Goal: Task Accomplishment & Management: Manage account settings

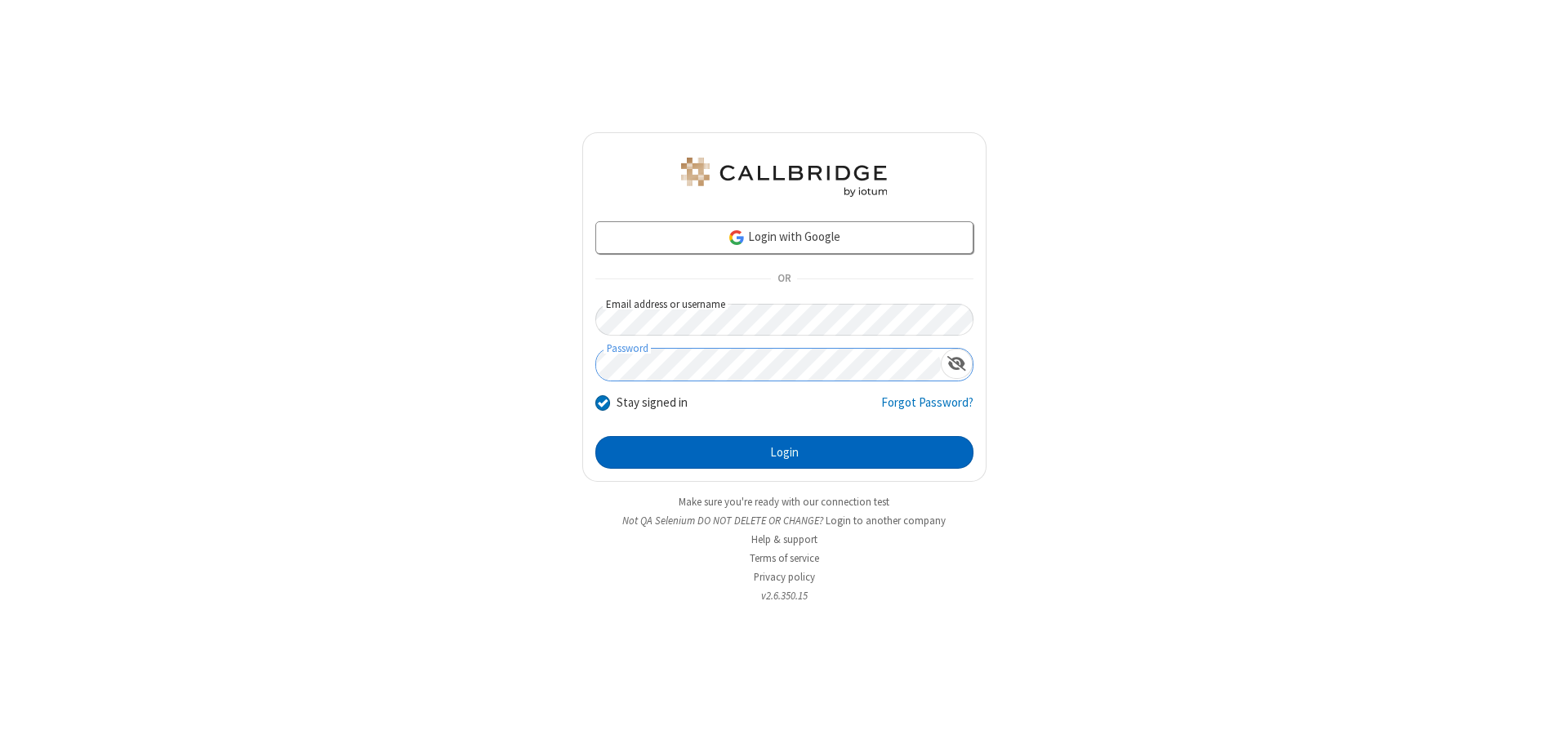
click at [784, 453] on button "Login" at bounding box center [784, 452] width 378 height 33
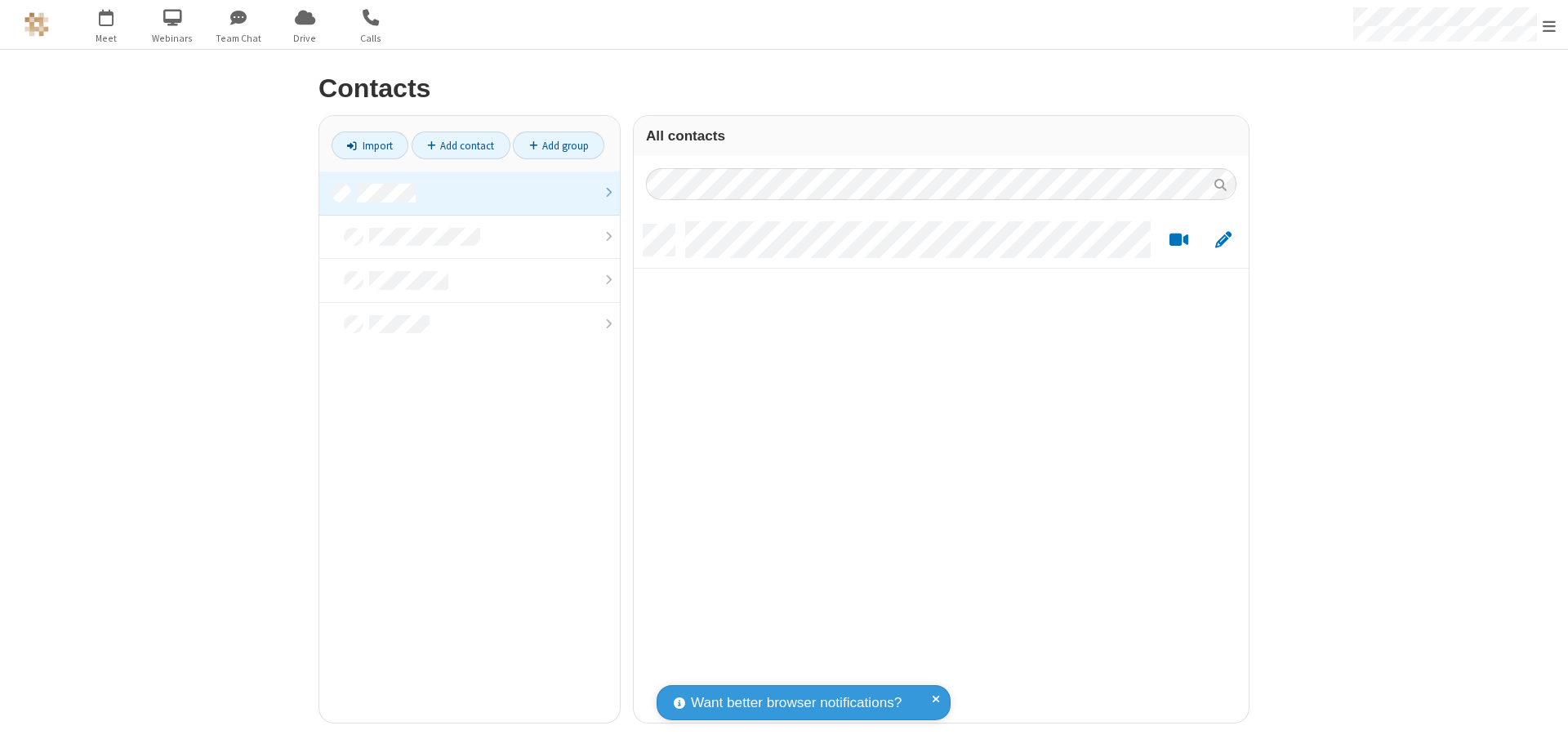
scroll to position [498, 603]
click at [470, 192] on link at bounding box center [469, 193] width 301 height 44
click at [460, 146] on link "Add contact" at bounding box center [461, 145] width 99 height 28
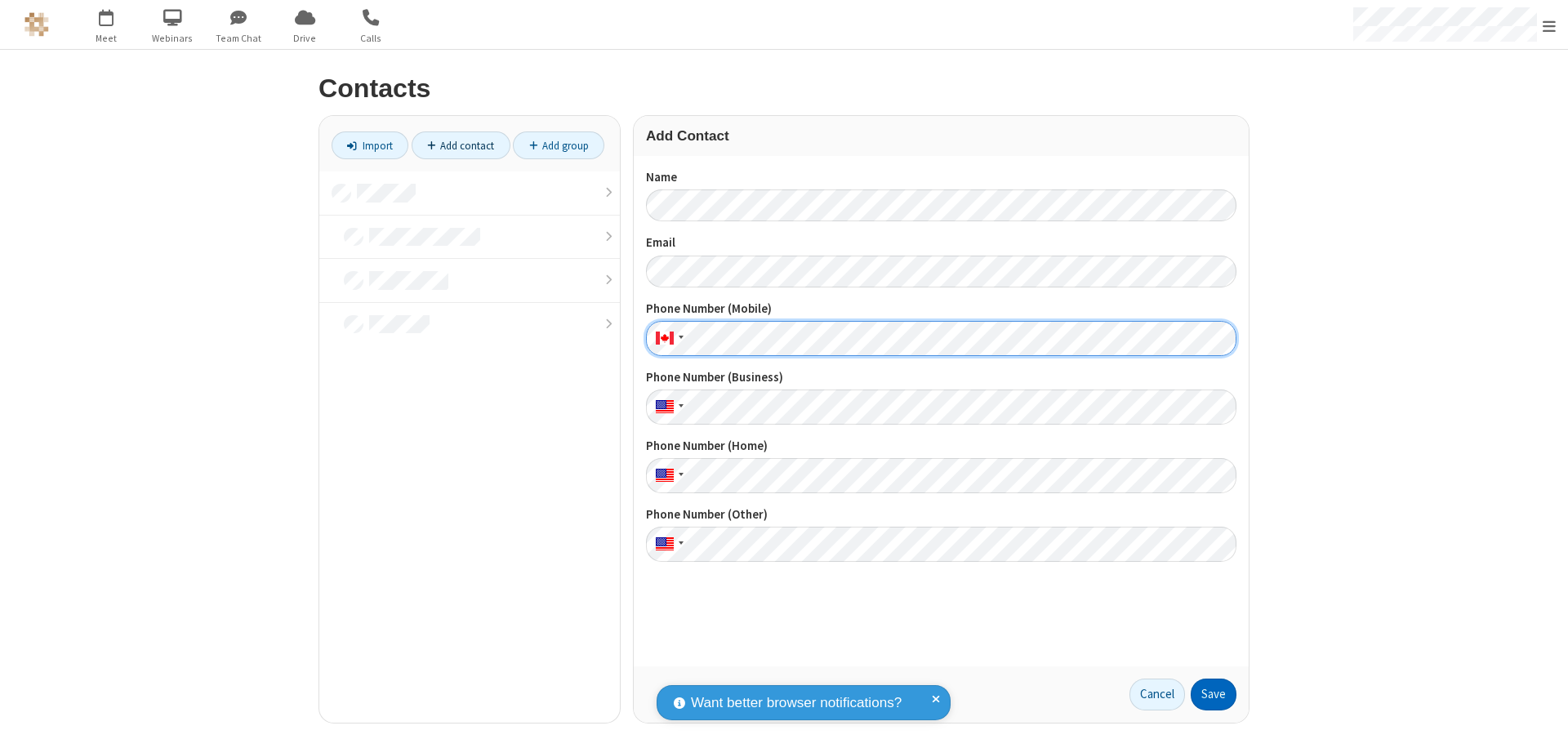
click at [1214, 694] on button "Save" at bounding box center [1214, 694] width 46 height 33
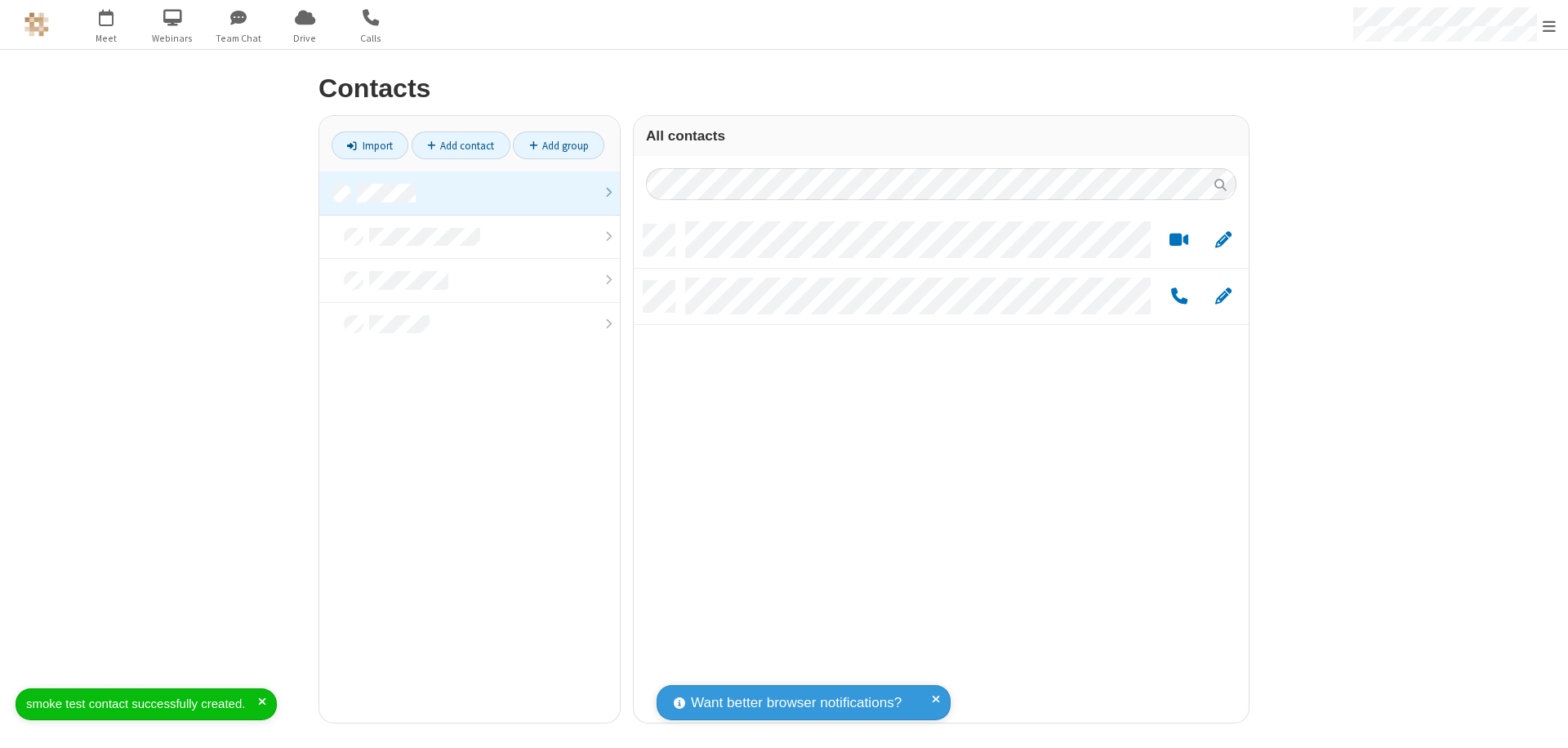
scroll to position [498, 603]
